Goal: Information Seeking & Learning: Learn about a topic

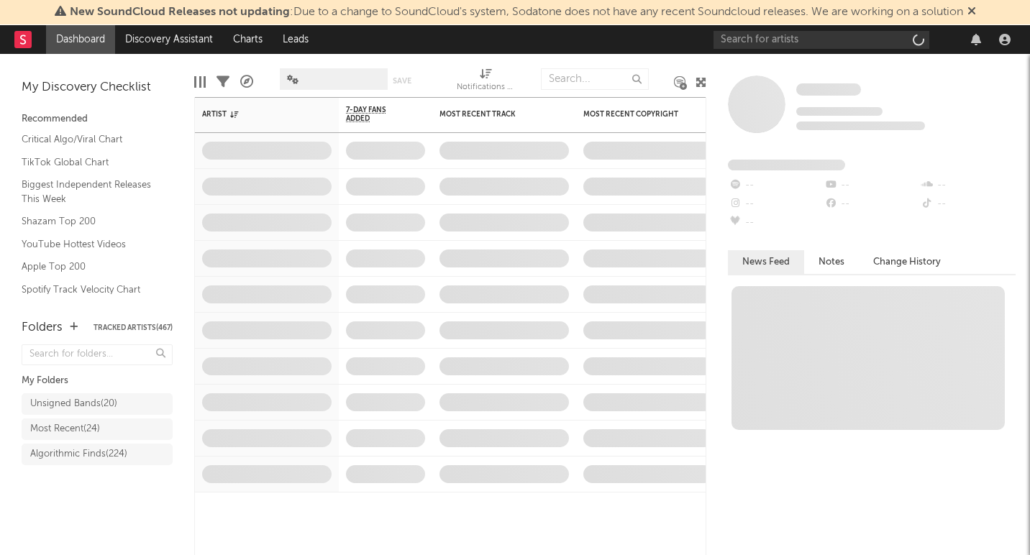
drag, startPoint x: 847, startPoint y: 27, endPoint x: 845, endPoint y: 16, distance: 10.9
click at [845, 16] on span "New SoundCloud Releases not updating : Due to a change to SoundCloud's system, …" at bounding box center [516, 12] width 893 height 12
click at [829, 42] on input "text" at bounding box center [822, 40] width 216 height 18
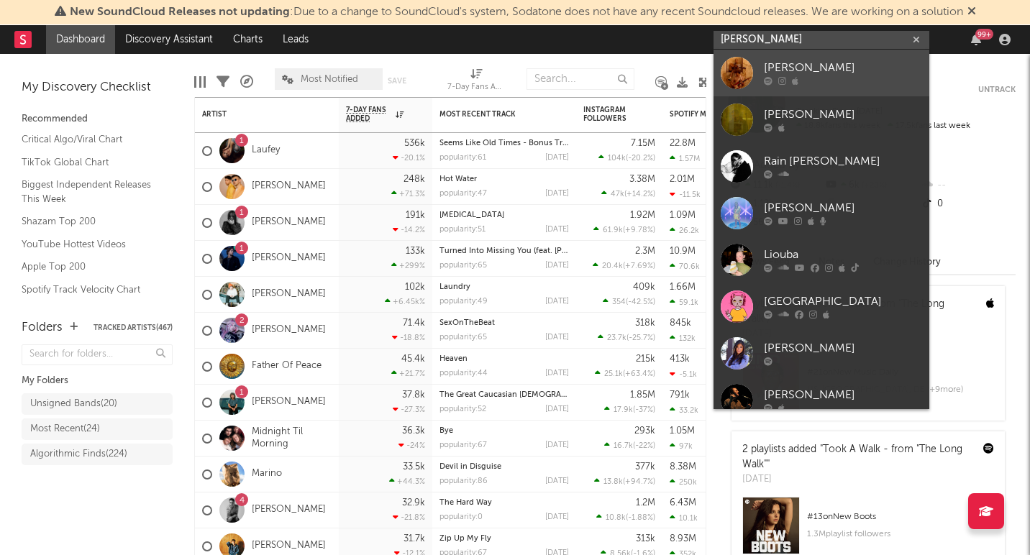
type input "liou"
click at [825, 77] on div at bounding box center [843, 81] width 158 height 9
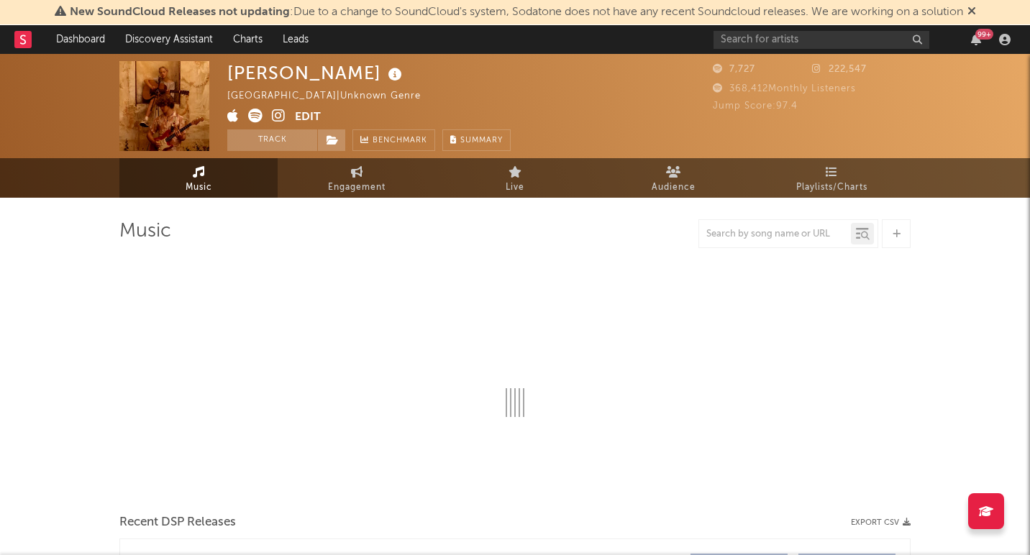
select select "1w"
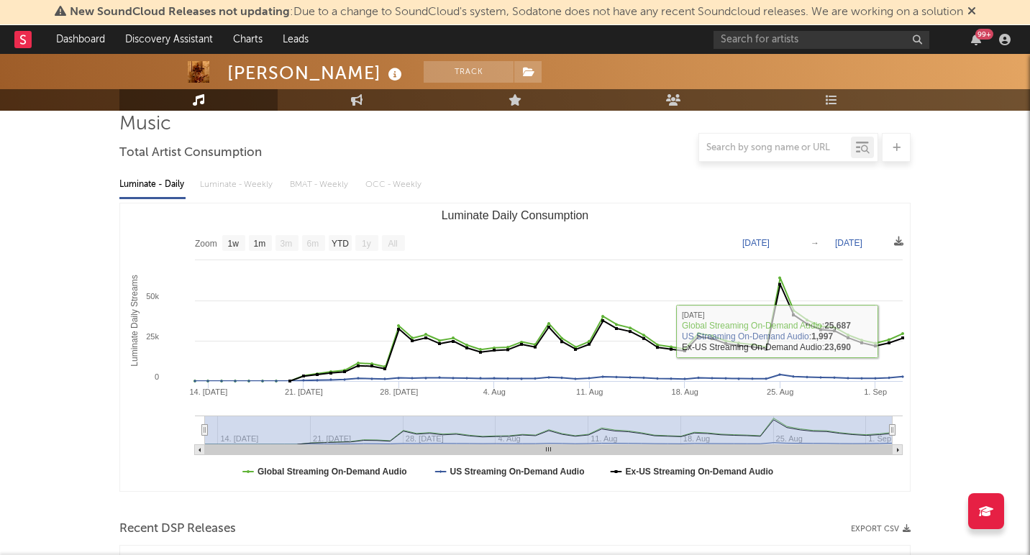
scroll to position [91, 0]
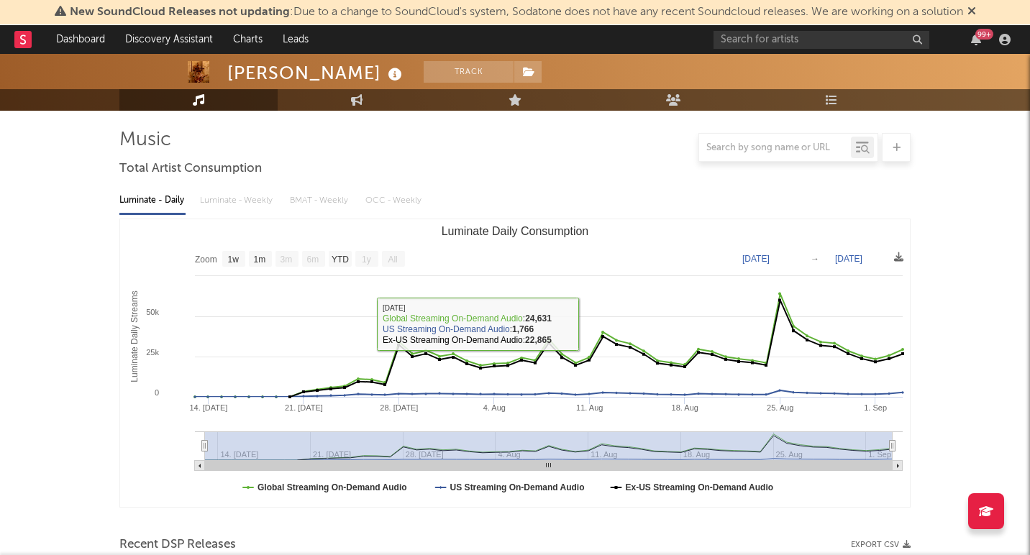
click at [232, 194] on div "Luminate - Daily Luminate - Weekly BMAT - Weekly OCC - Weekly" at bounding box center [514, 200] width 791 height 24
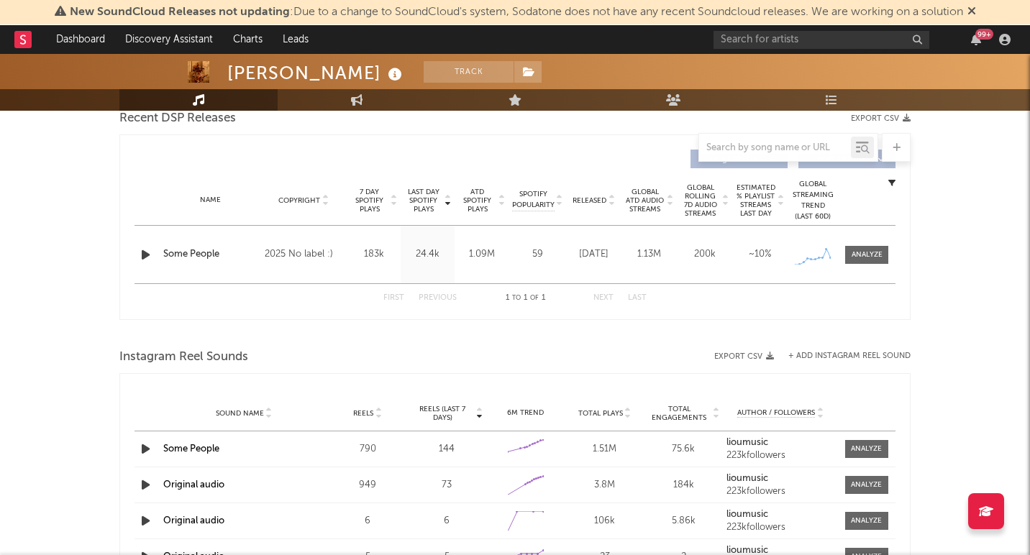
scroll to position [506, 0]
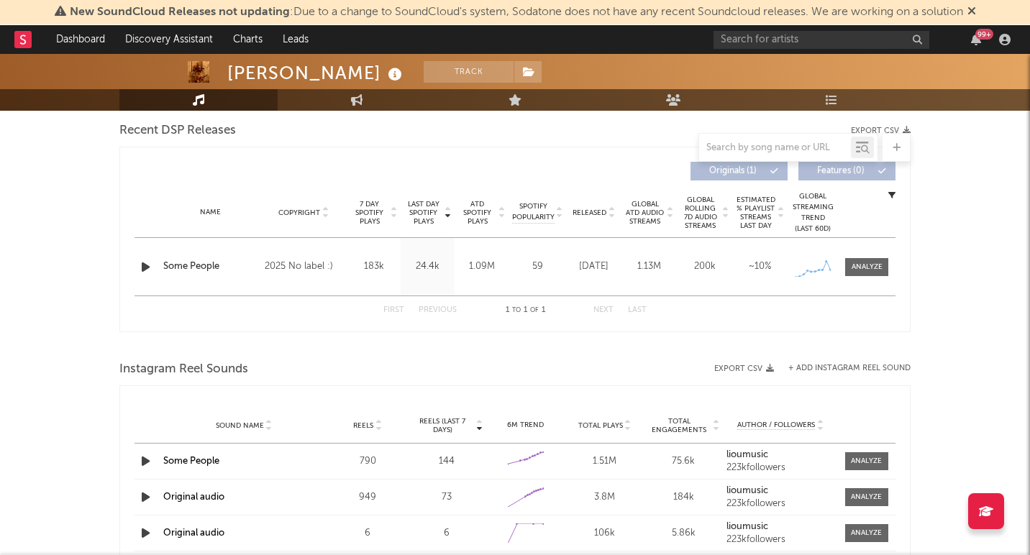
click at [879, 279] on div "Name Some People Copyright 2025 No label :) Label No label :) Album Names Some …" at bounding box center [515, 267] width 761 height 58
click at [879, 273] on span at bounding box center [866, 267] width 43 height 18
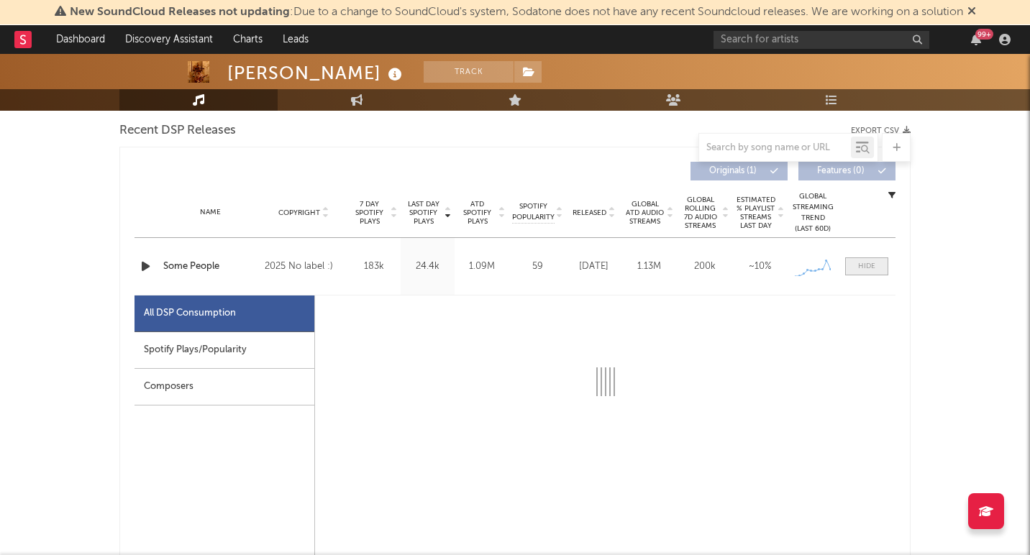
select select "1w"
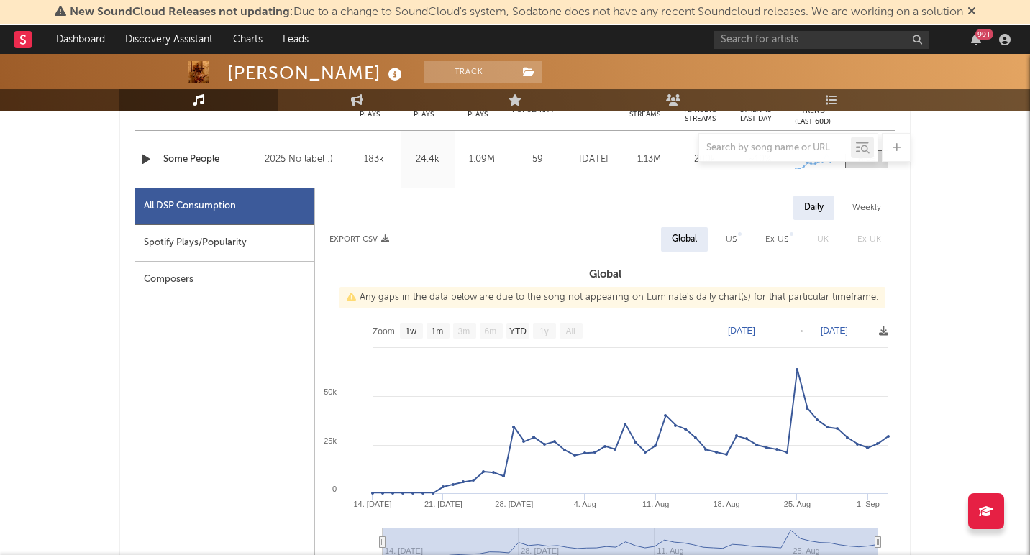
scroll to position [624, 0]
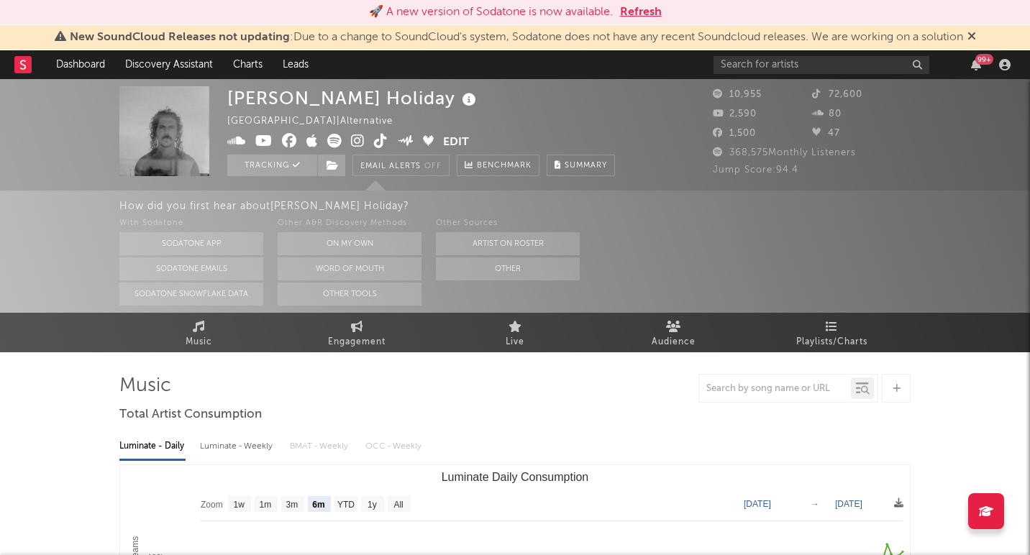
select select "6m"
select select "1w"
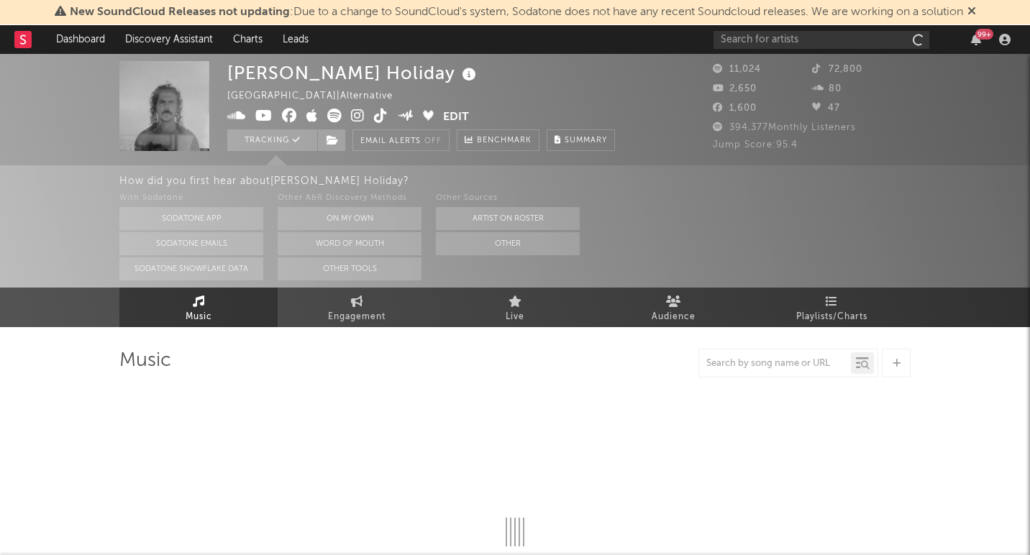
select select "6m"
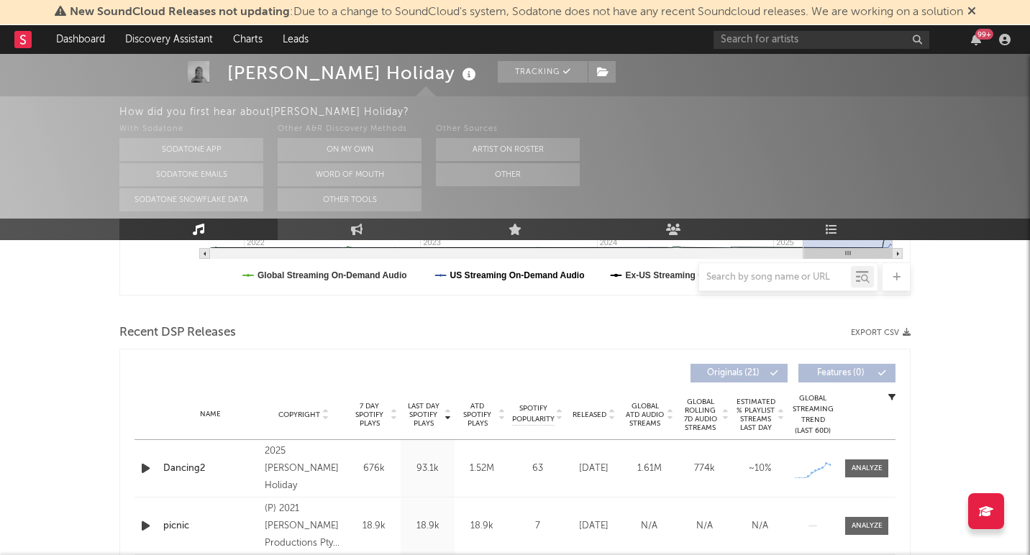
scroll to position [466, 0]
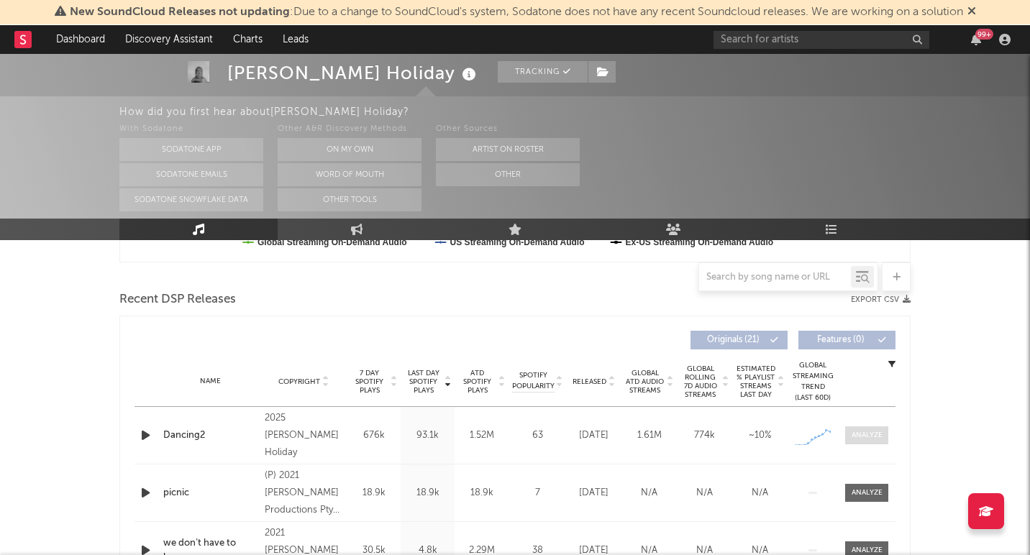
click at [872, 438] on div at bounding box center [867, 435] width 31 height 11
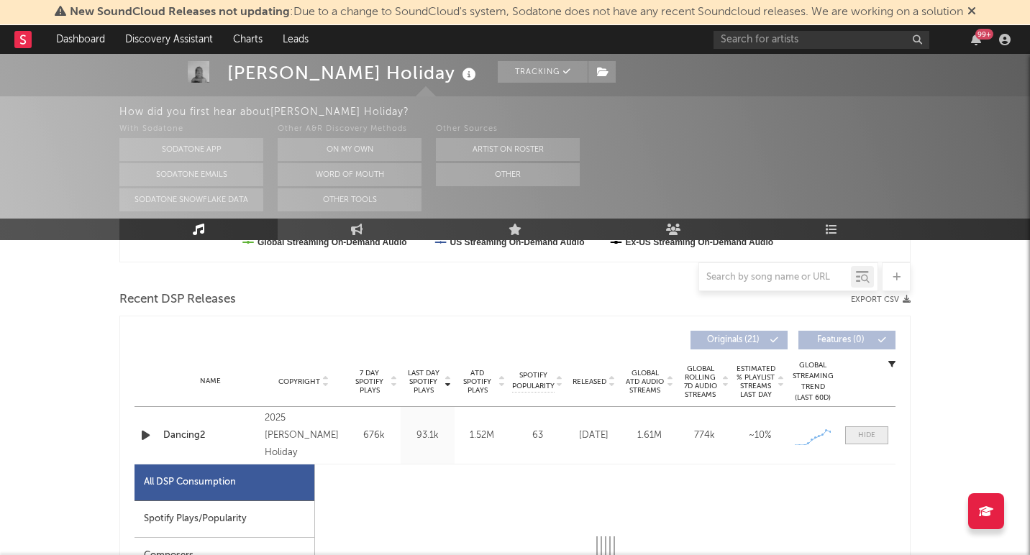
select select "1w"
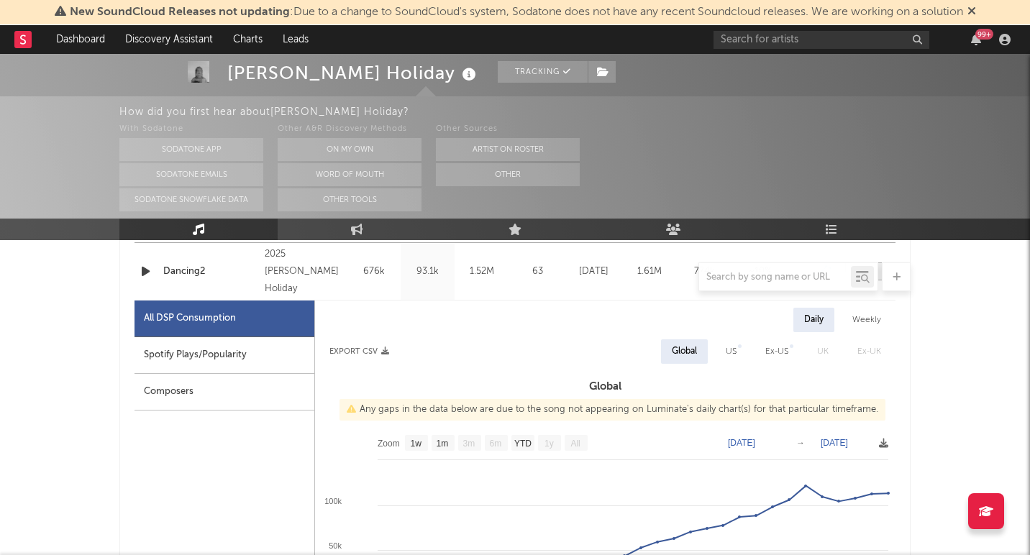
scroll to position [633, 0]
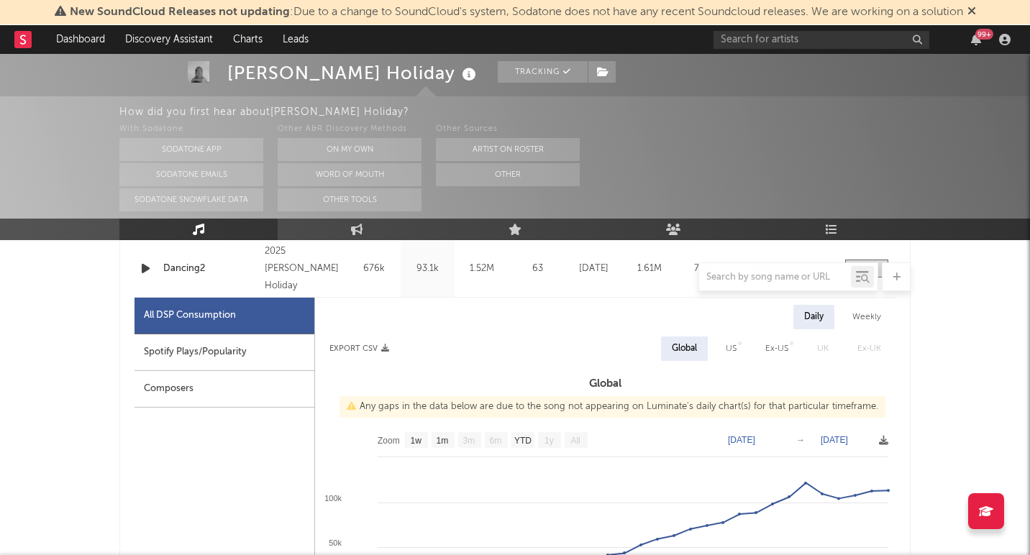
click at [732, 348] on div "US" at bounding box center [731, 348] width 11 height 17
select select "1w"
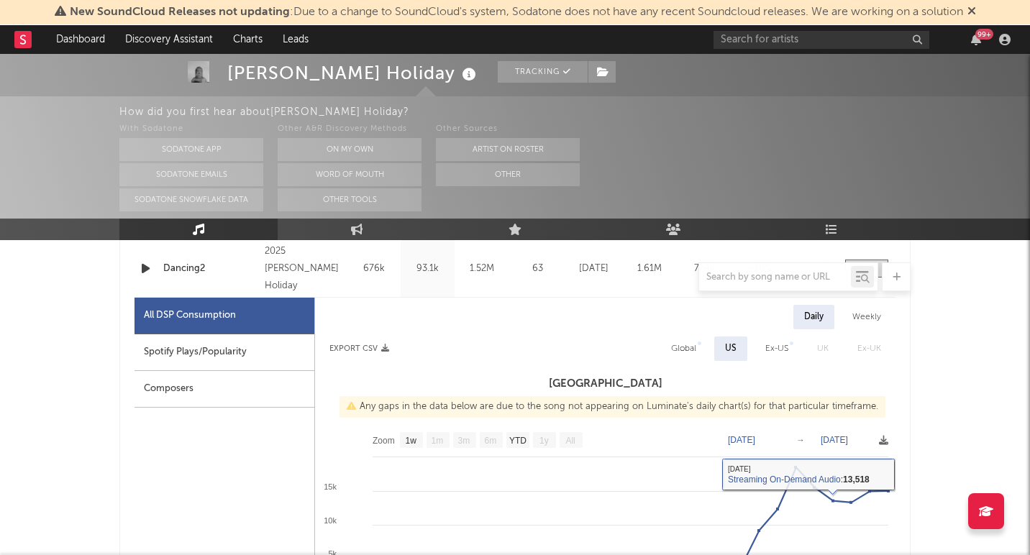
scroll to position [690, 0]
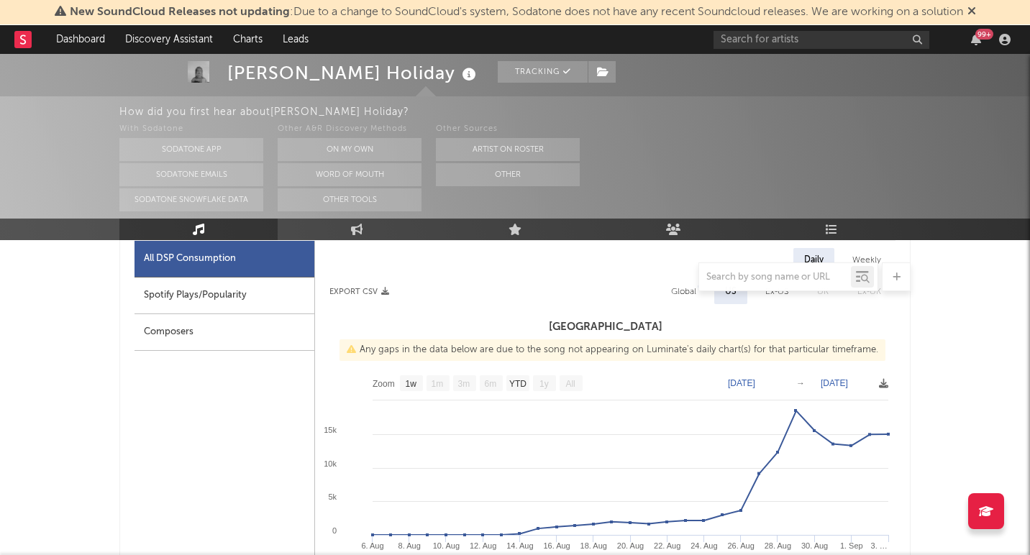
click at [686, 293] on div "Global" at bounding box center [683, 291] width 25 height 17
select select "1w"
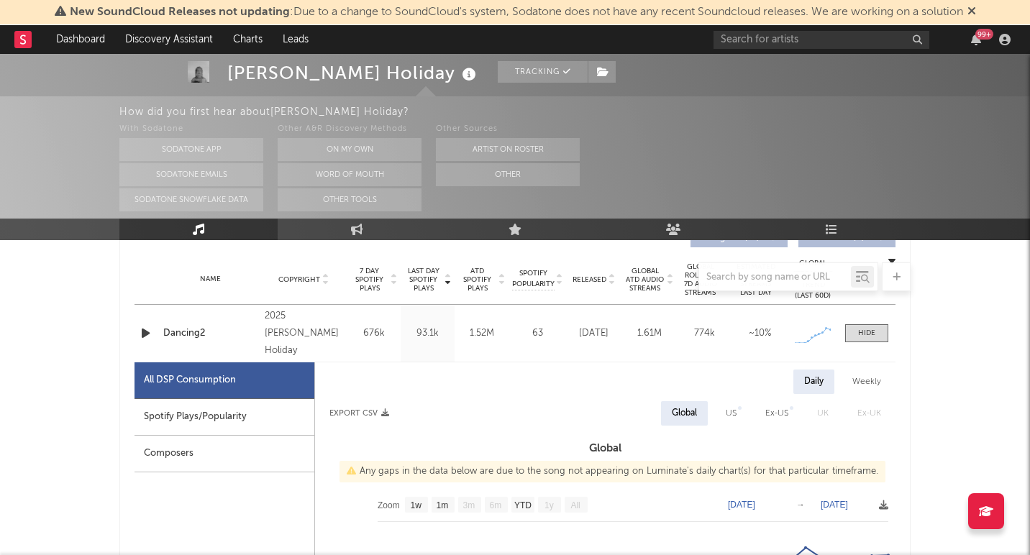
scroll to position [598, 0]
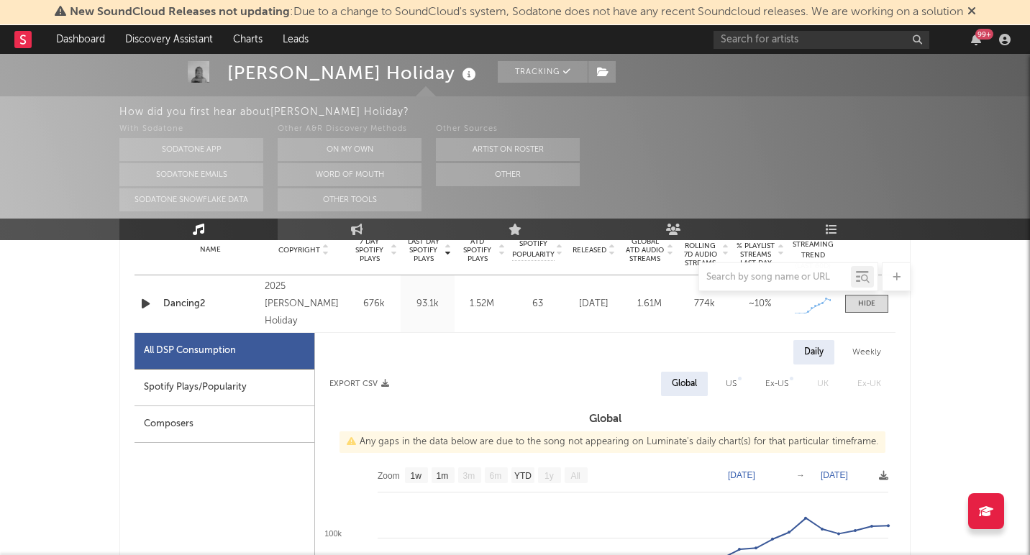
click at [864, 355] on div "Weekly" at bounding box center [867, 352] width 50 height 24
select select "1w"
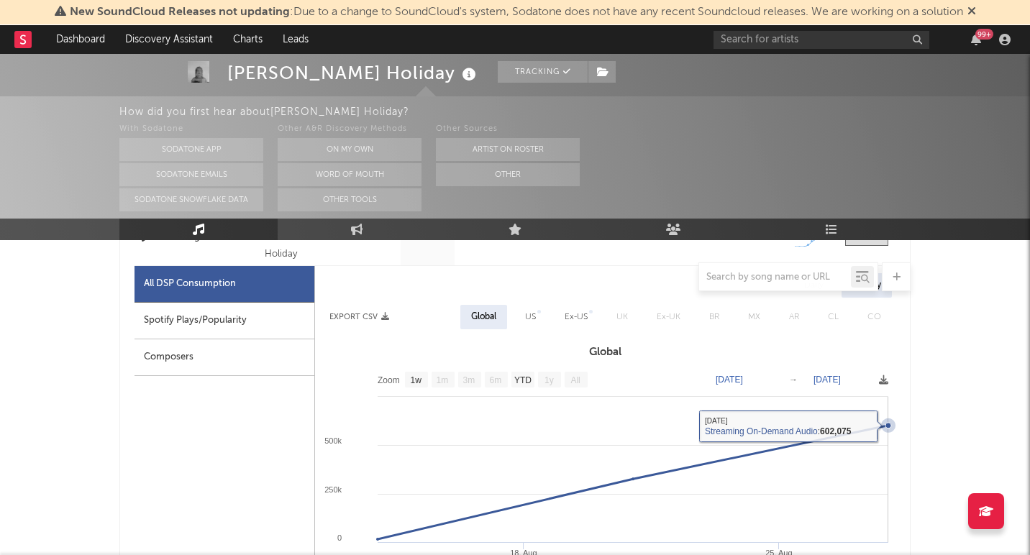
scroll to position [673, 0]
